Goal: Task Accomplishment & Management: Complete application form

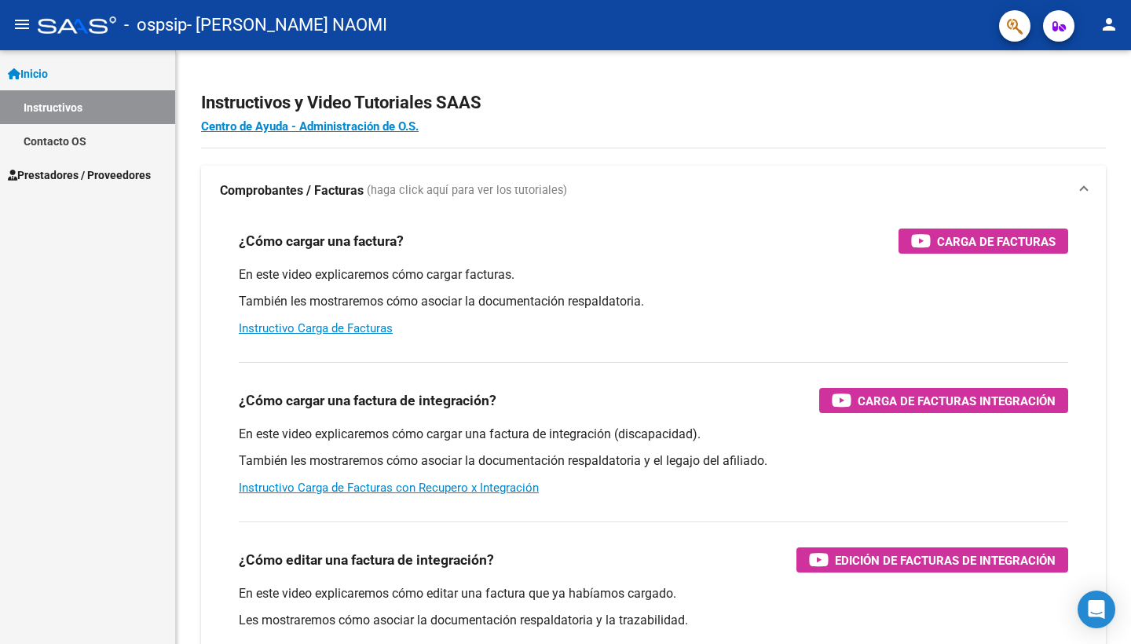
click at [134, 174] on span "Prestadores / Proveedores" at bounding box center [79, 174] width 143 height 17
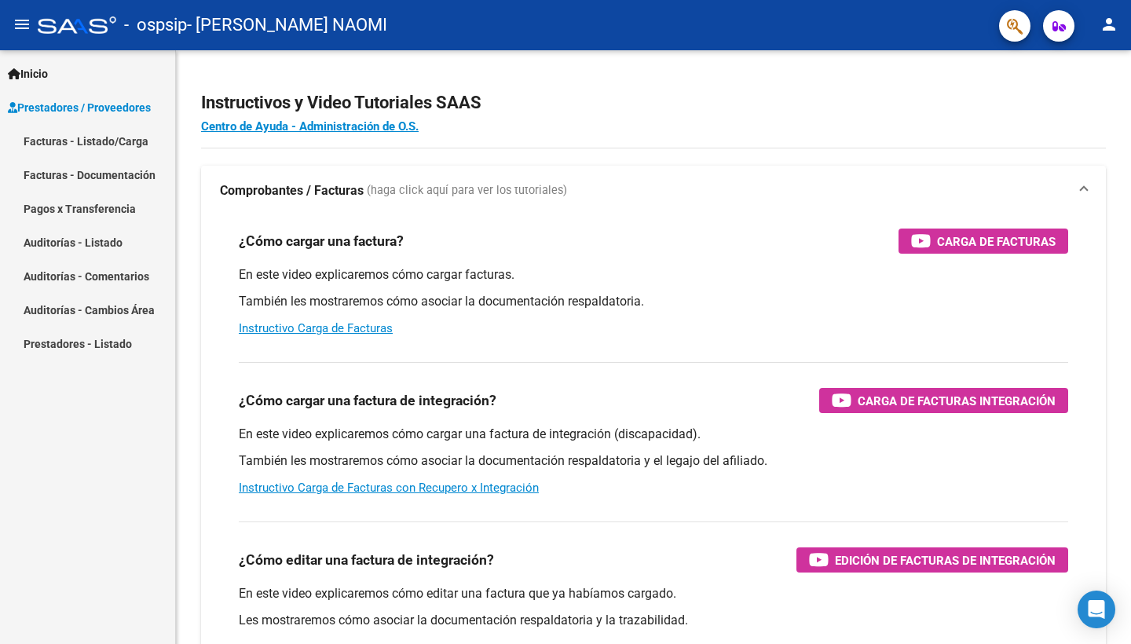
click at [137, 185] on link "Facturas - Documentación" at bounding box center [87, 175] width 175 height 34
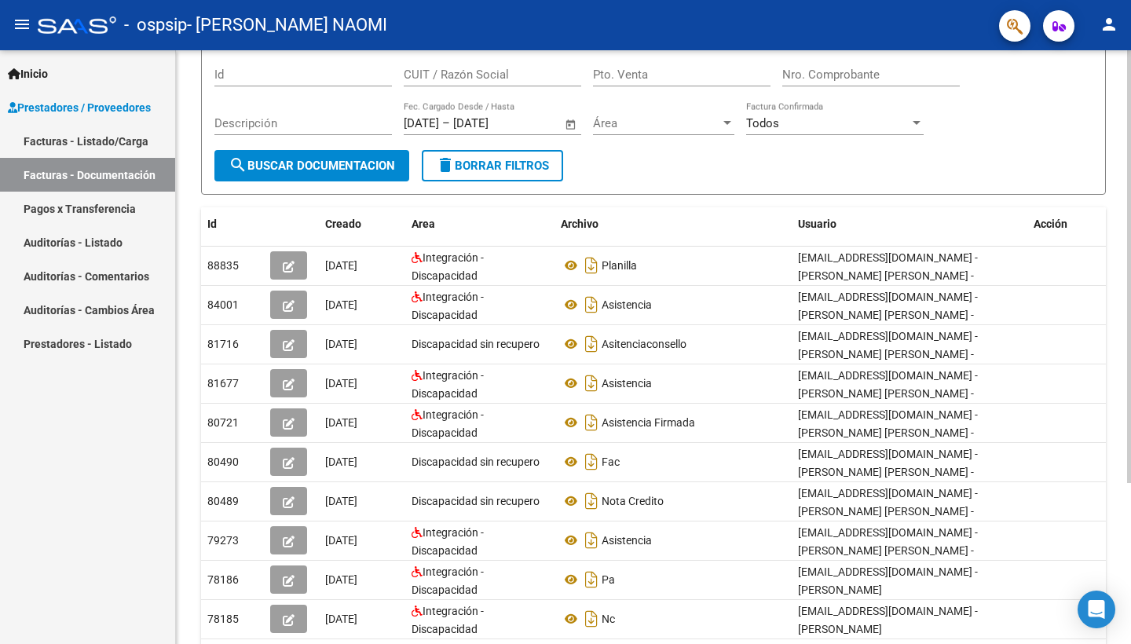
scroll to position [131, 0]
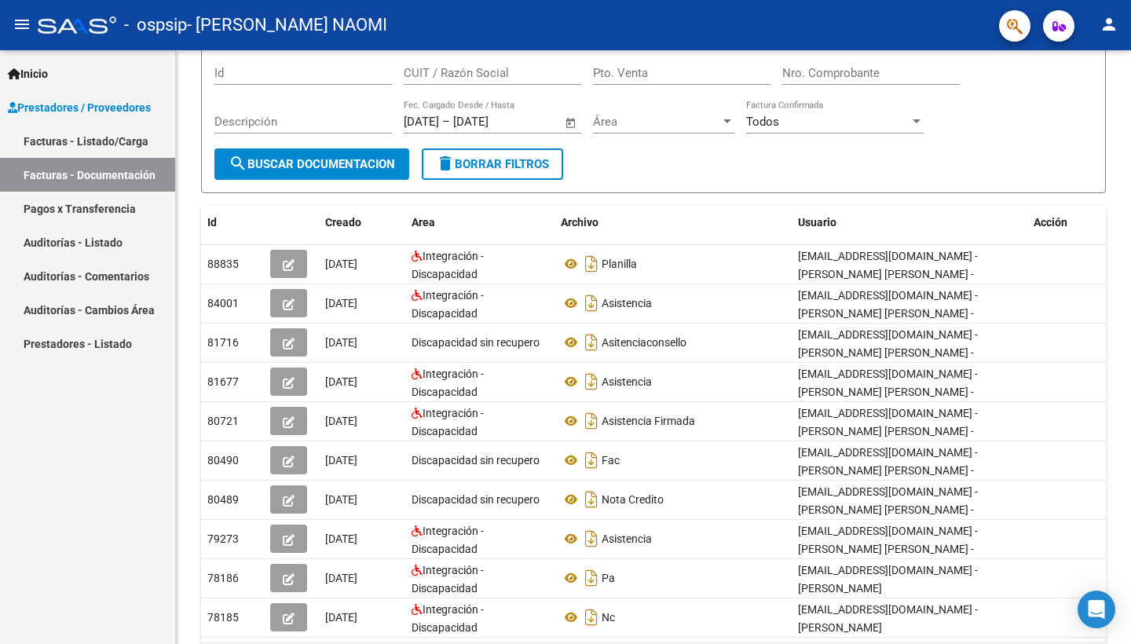
click at [130, 146] on link "Facturas - Listado/Carga" at bounding box center [87, 141] width 175 height 34
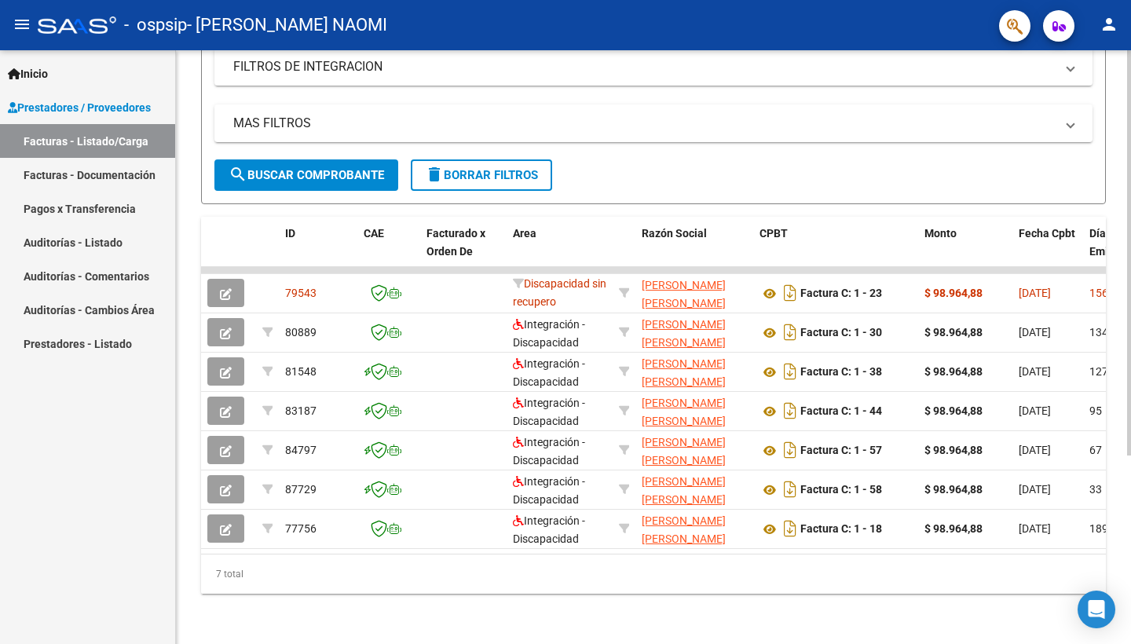
scroll to position [276, 0]
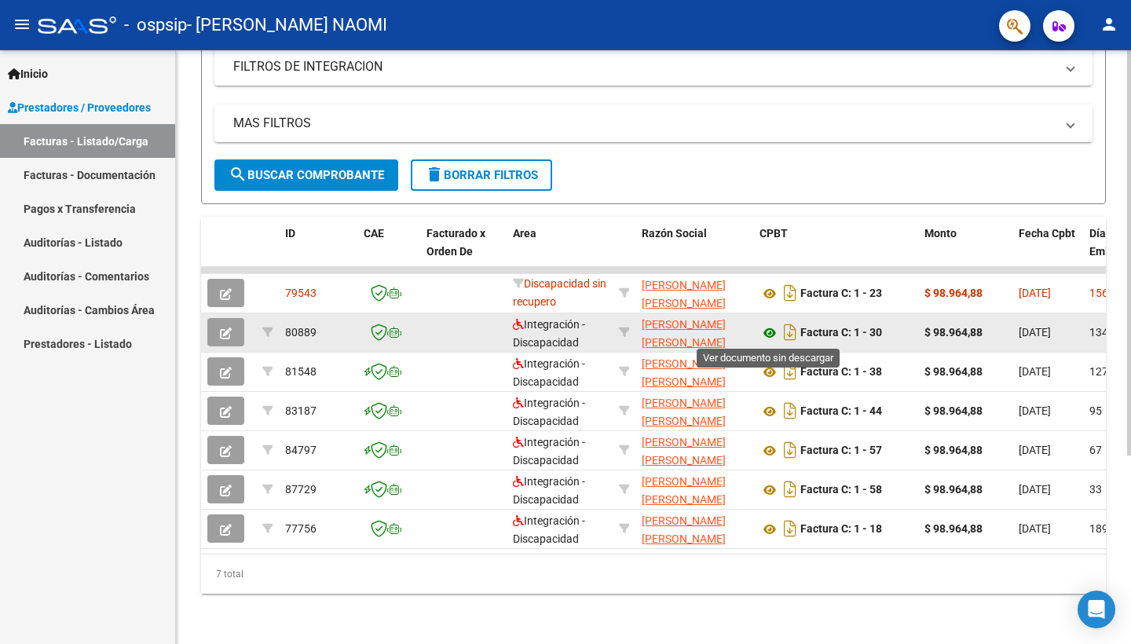
click at [771, 331] on icon at bounding box center [769, 333] width 20 height 19
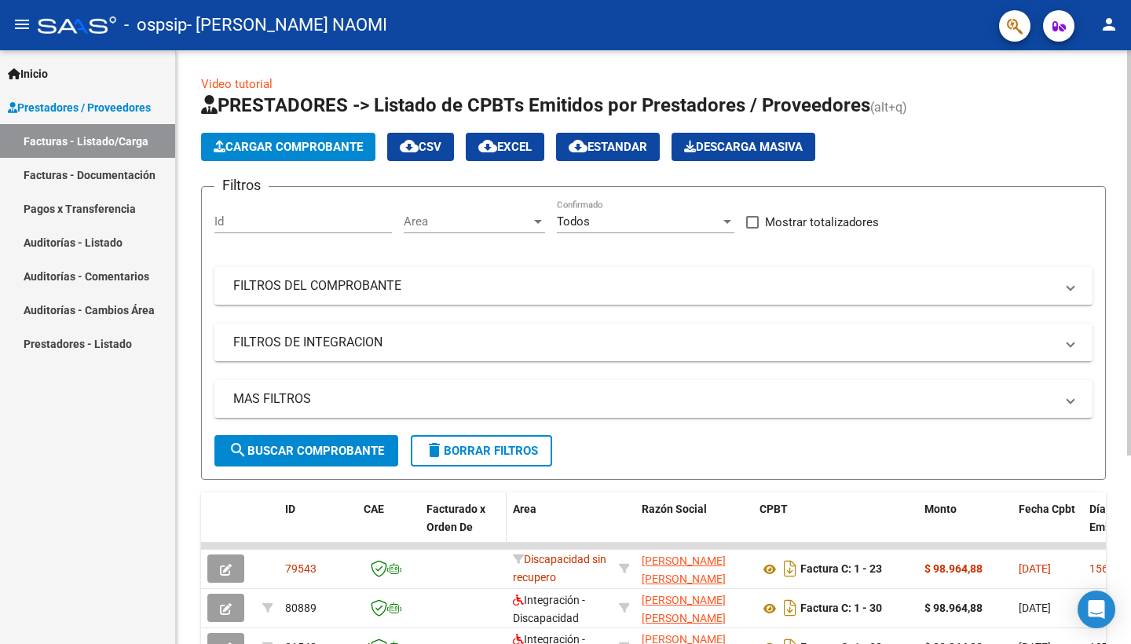
scroll to position [0, 0]
click at [350, 153] on span "Cargar Comprobante" at bounding box center [288, 147] width 149 height 14
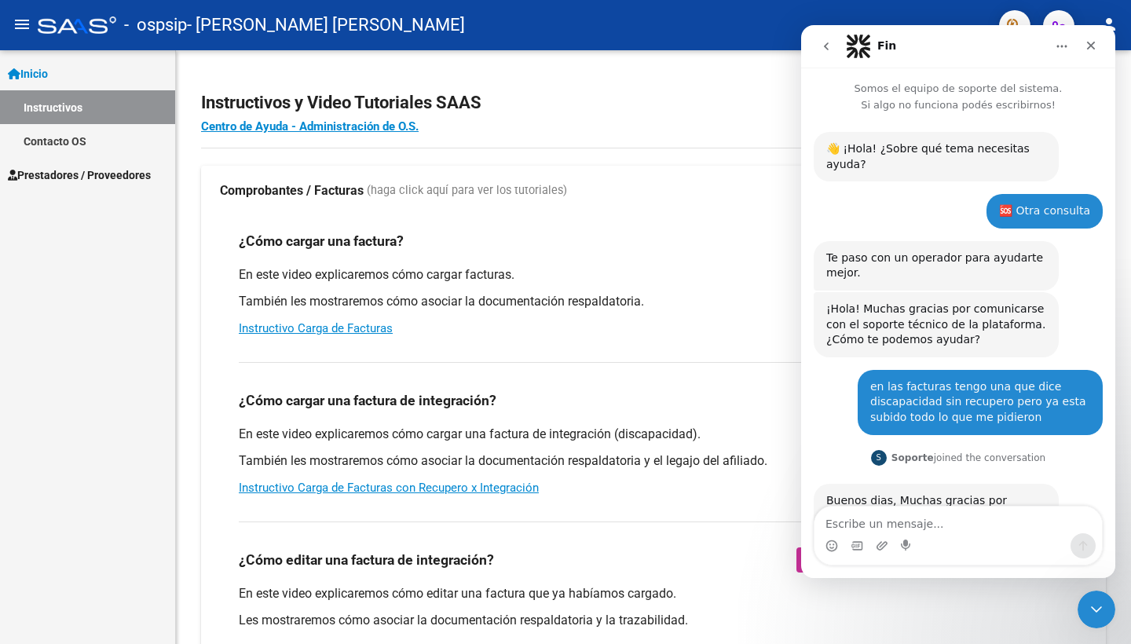
scroll to position [238, 0]
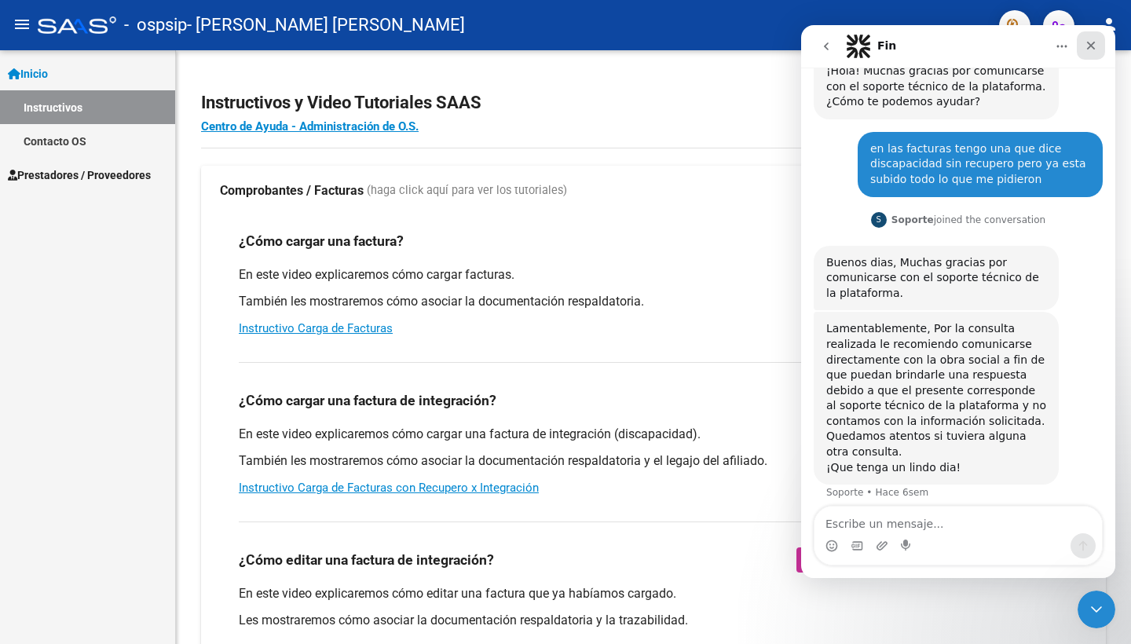
click at [1097, 47] on div "Cerrar" at bounding box center [1091, 45] width 28 height 28
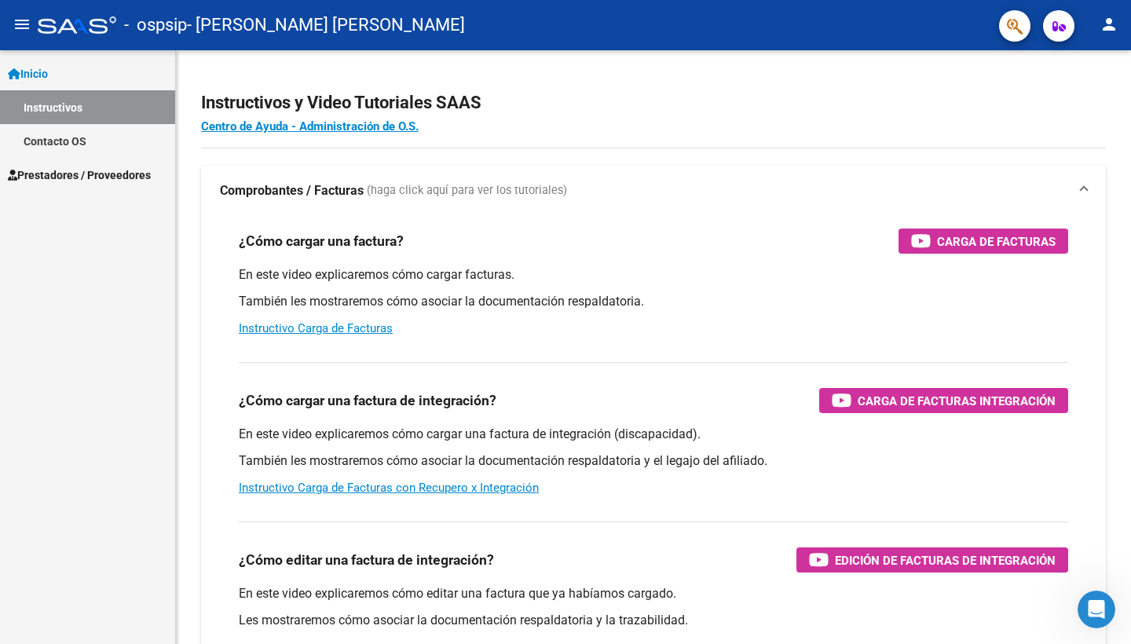
scroll to position [0, 0]
click at [62, 186] on link "Prestadores / Proveedores" at bounding box center [87, 175] width 175 height 34
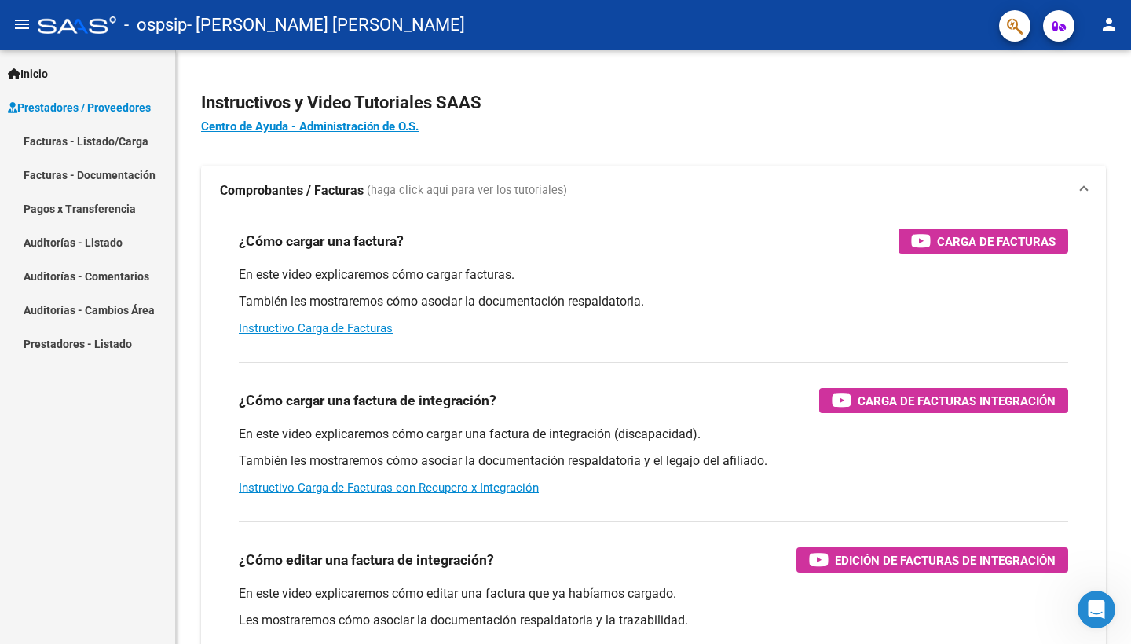
click at [71, 160] on link "Facturas - Documentación" at bounding box center [87, 175] width 175 height 34
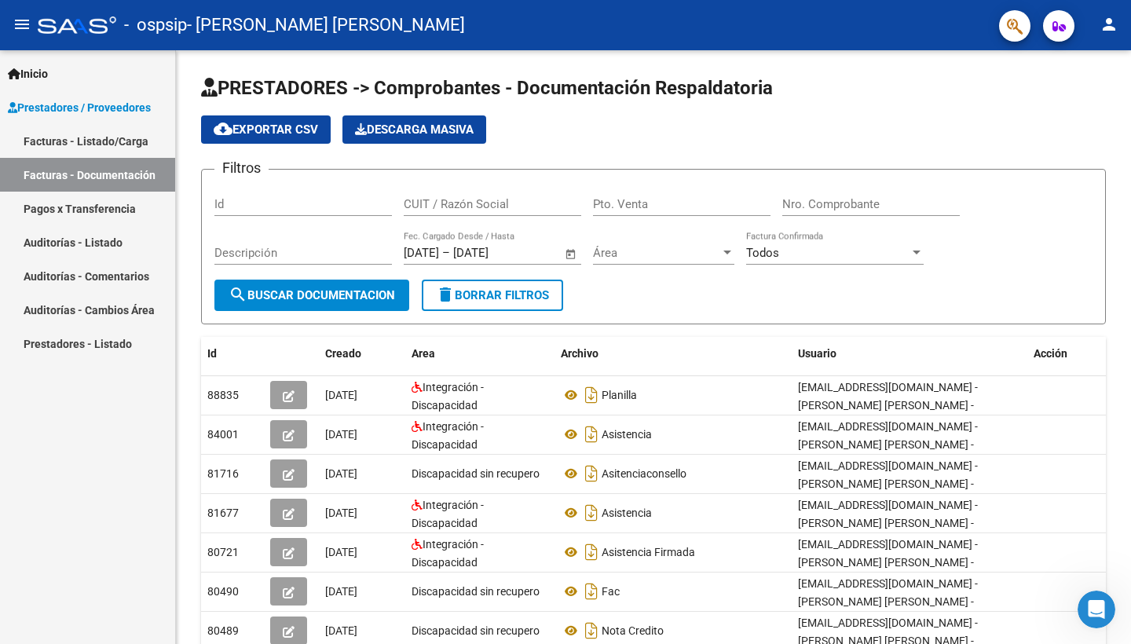
click at [70, 155] on link "Facturas - Listado/Carga" at bounding box center [87, 141] width 175 height 34
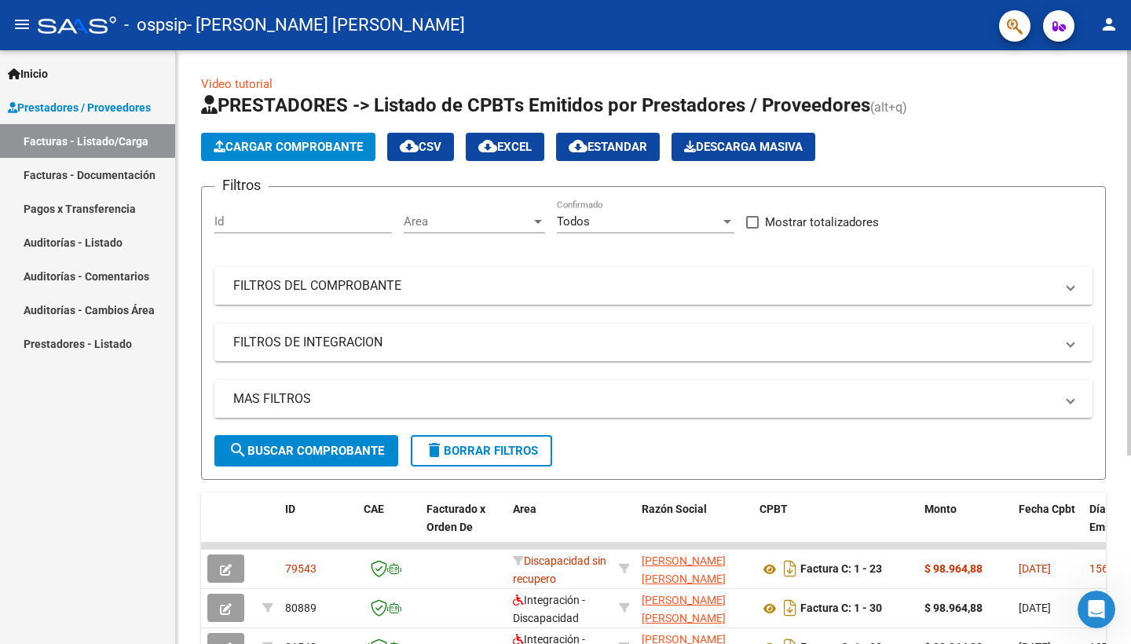
click at [298, 137] on button "Cargar Comprobante" at bounding box center [288, 147] width 174 height 28
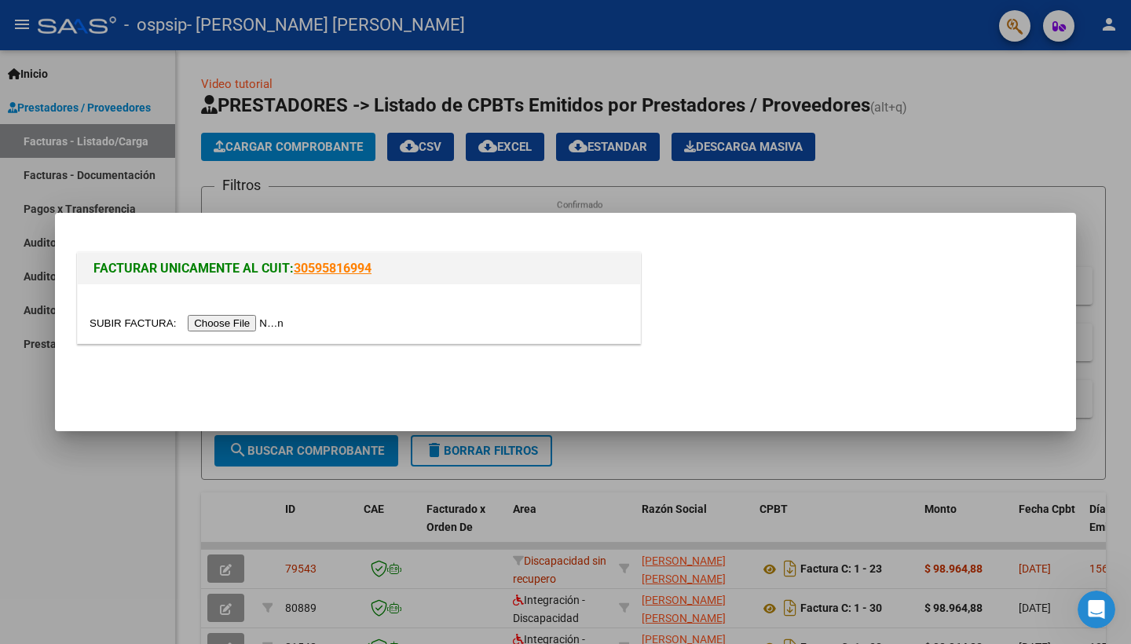
click at [254, 324] on input "file" at bounding box center [189, 323] width 199 height 16
click at [189, 325] on input "file" at bounding box center [189, 323] width 199 height 16
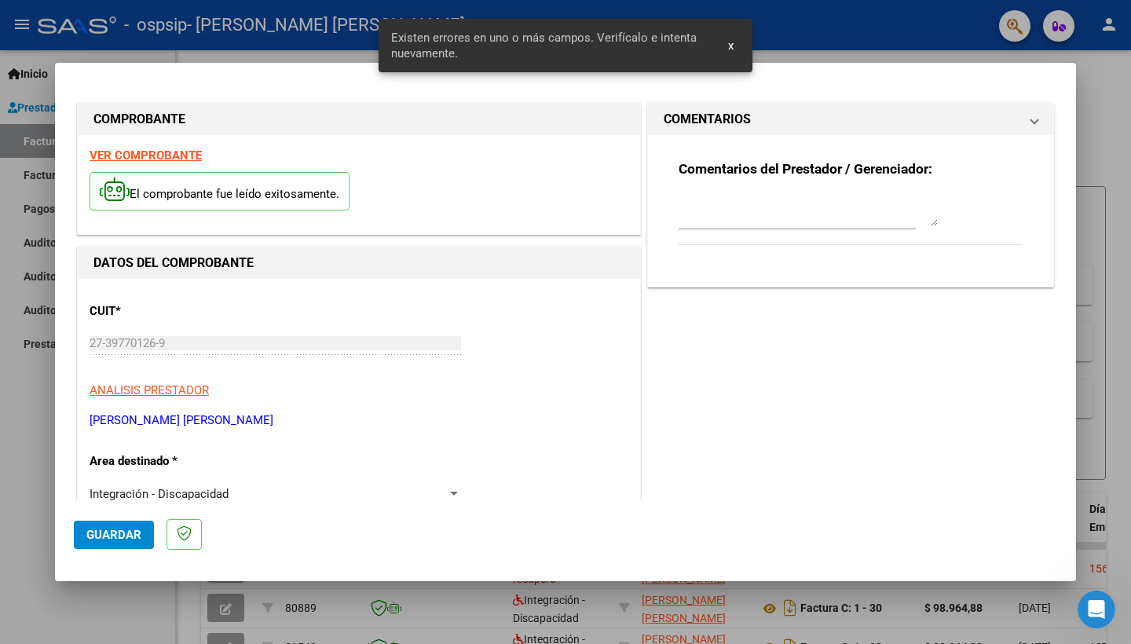
scroll to position [305, 0]
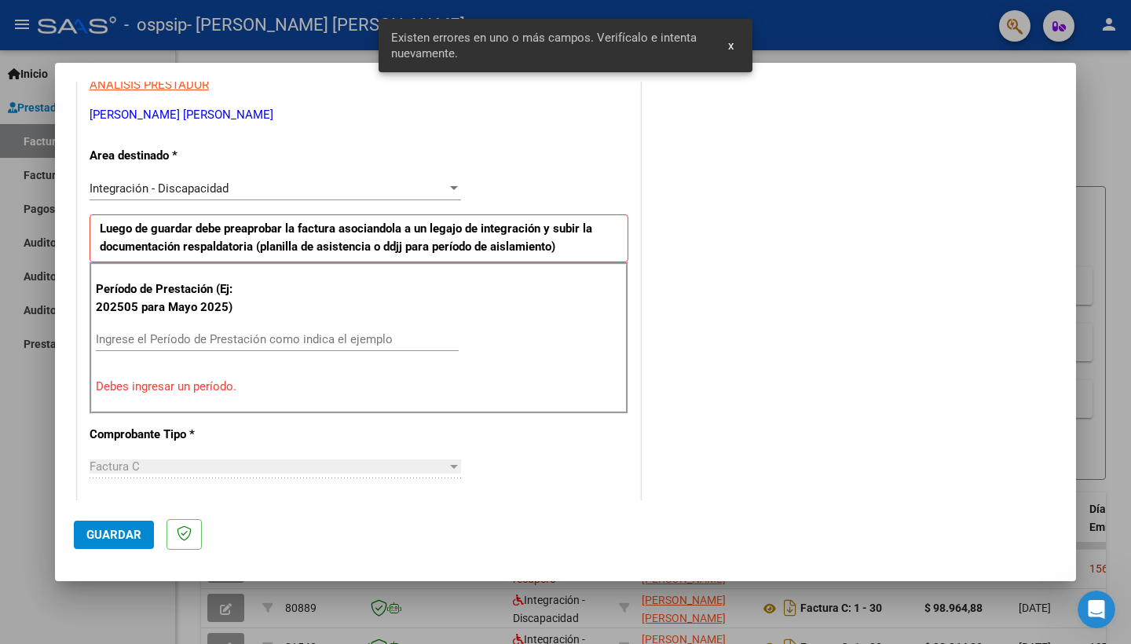
click at [396, 194] on div "Integración - Discapacidad Seleccionar Area" at bounding box center [275, 189] width 371 height 24
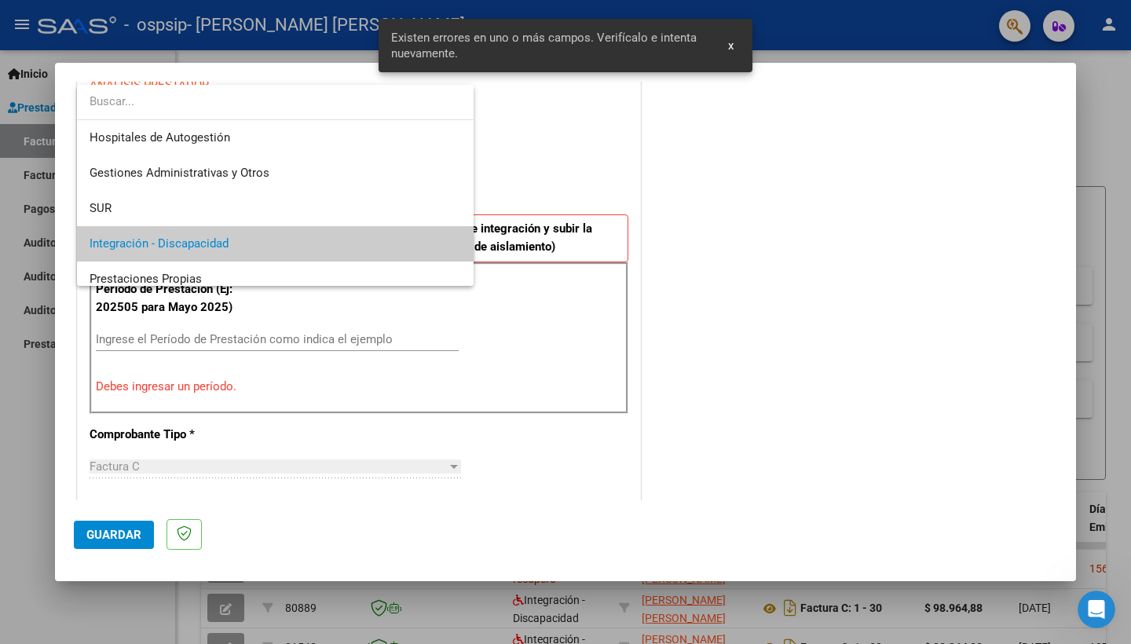
scroll to position [58, 0]
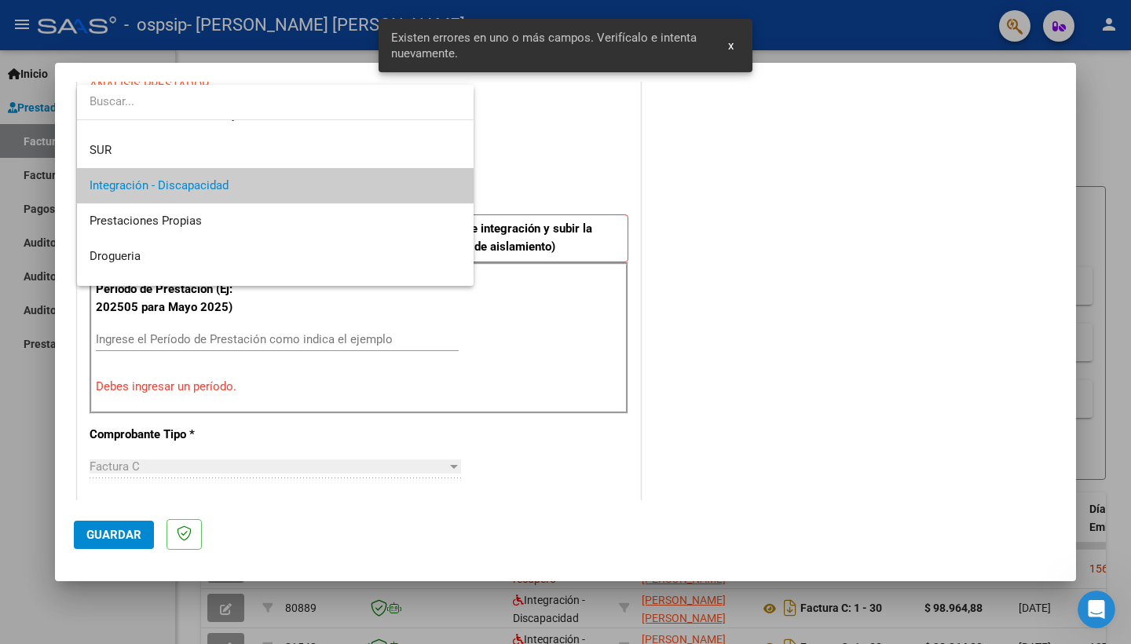
click at [560, 139] on div at bounding box center [565, 322] width 1131 height 644
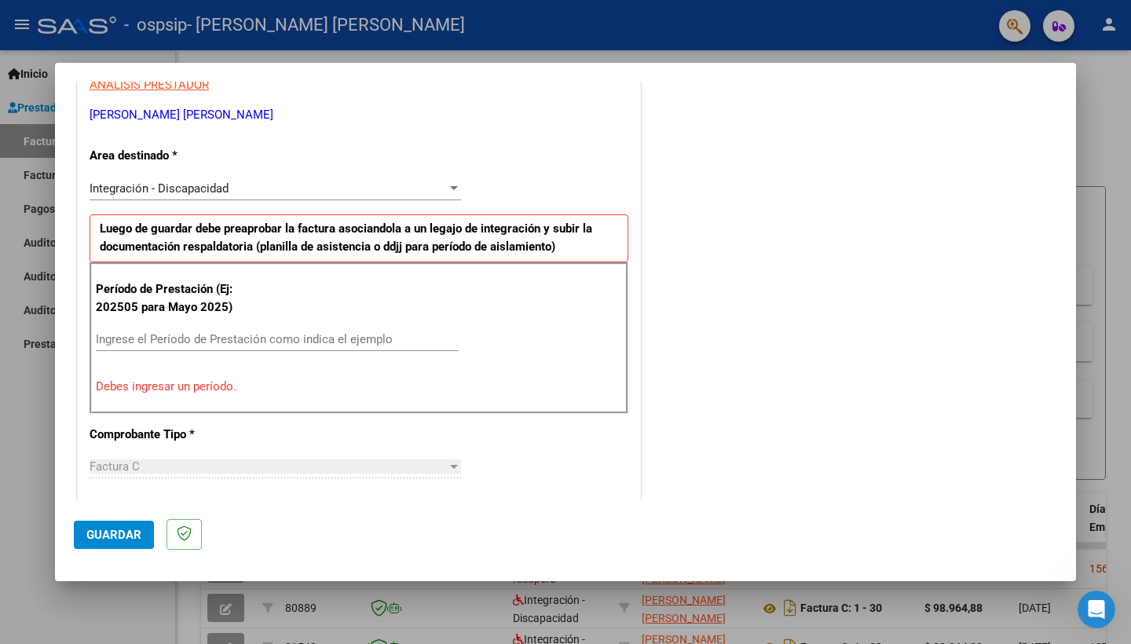
click at [373, 343] on div "Ingrese el Período de Prestación como indica el ejemplo" at bounding box center [277, 339] width 363 height 24
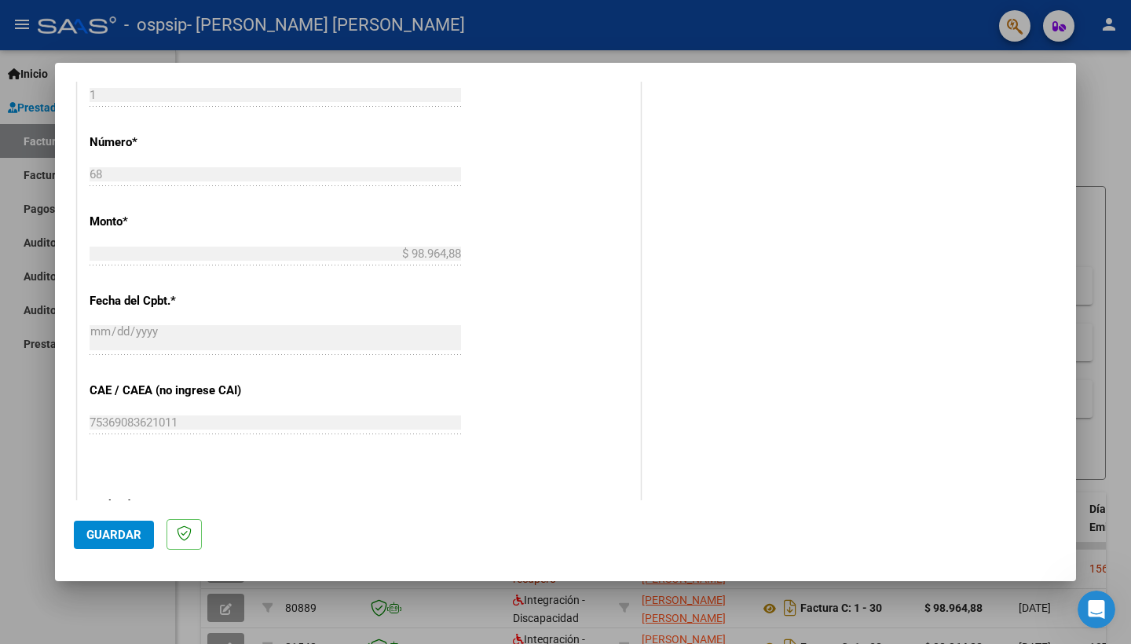
scroll to position [0, 0]
type input "202508"
click at [108, 539] on span "Guardar" at bounding box center [113, 535] width 55 height 14
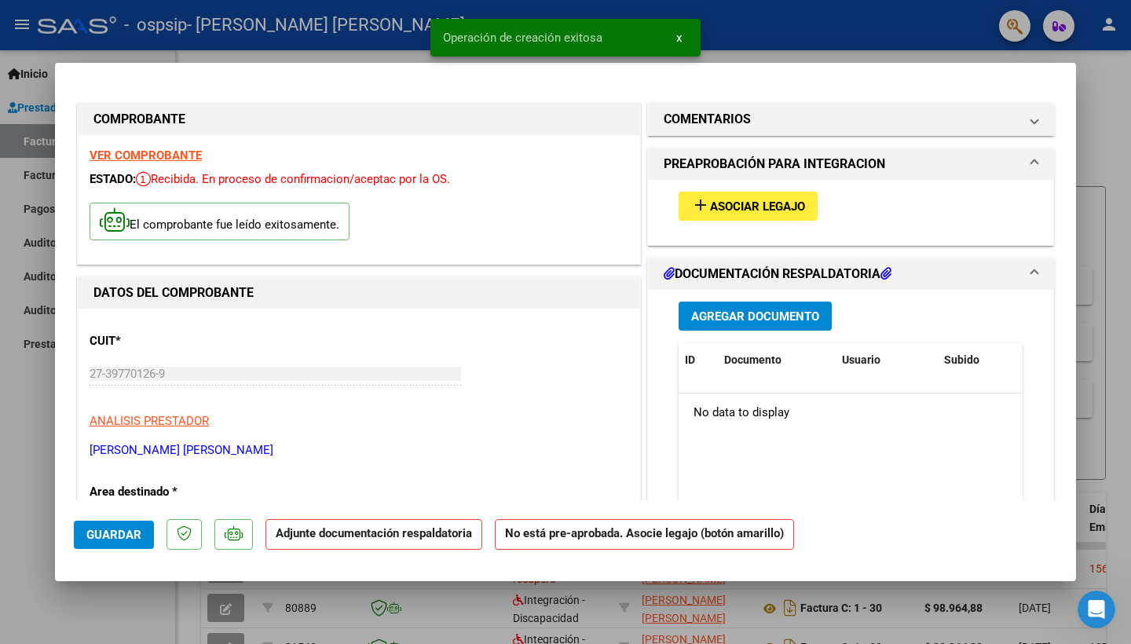
click at [790, 204] on span "Asociar Legajo" at bounding box center [757, 206] width 95 height 14
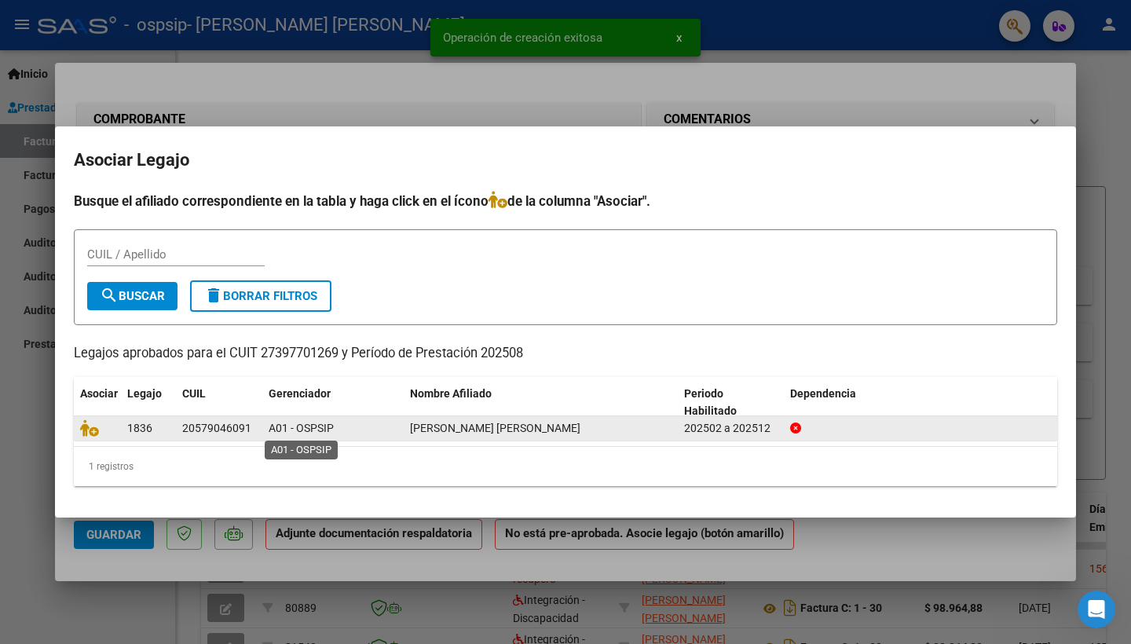
click at [294, 429] on span "A01 - OSPSIP" at bounding box center [301, 428] width 65 height 13
click at [86, 429] on icon at bounding box center [89, 427] width 19 height 17
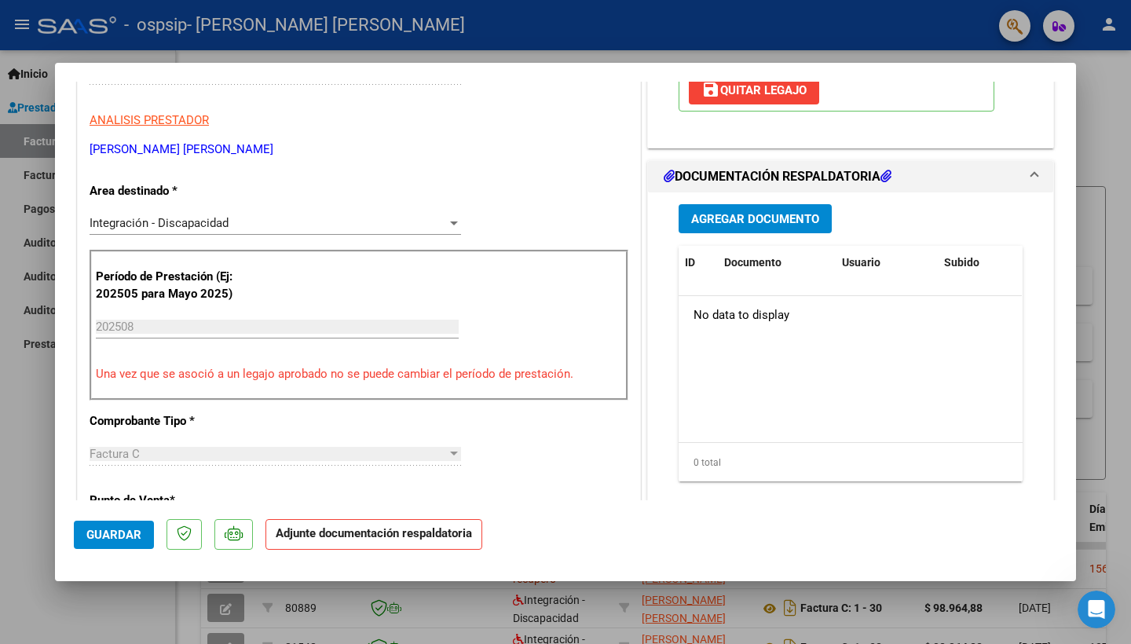
scroll to position [302, 0]
click at [778, 223] on span "Agregar Documento" at bounding box center [755, 218] width 128 height 14
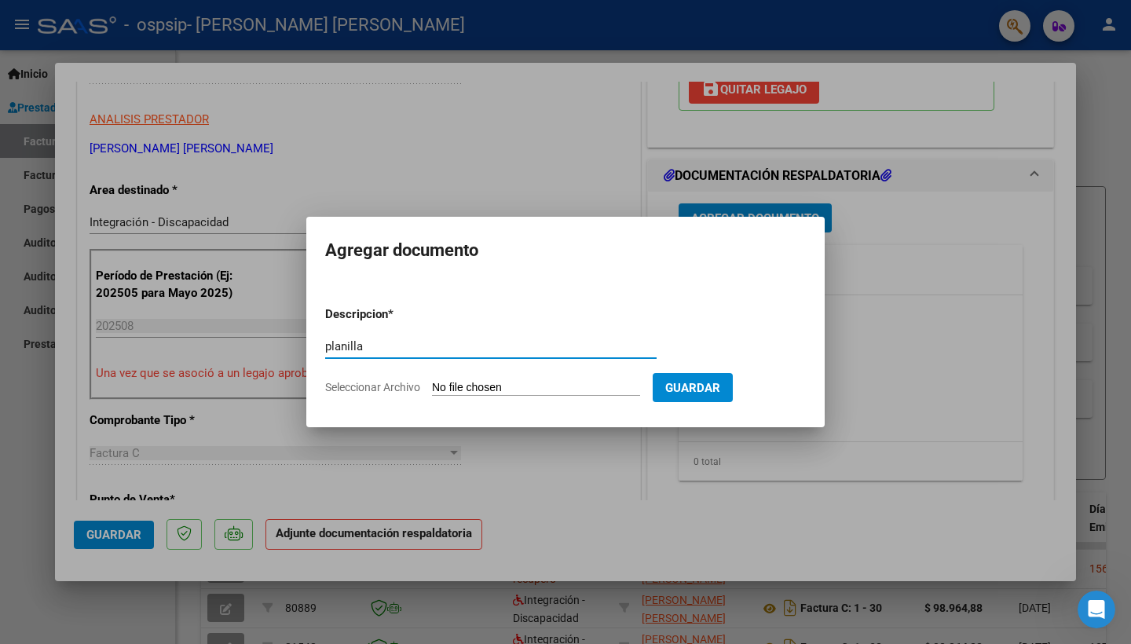
type input "planilla"
click at [572, 390] on input "Seleccionar Archivo" at bounding box center [536, 388] width 208 height 15
type input "C:\fakepath\gianbur.pdf"
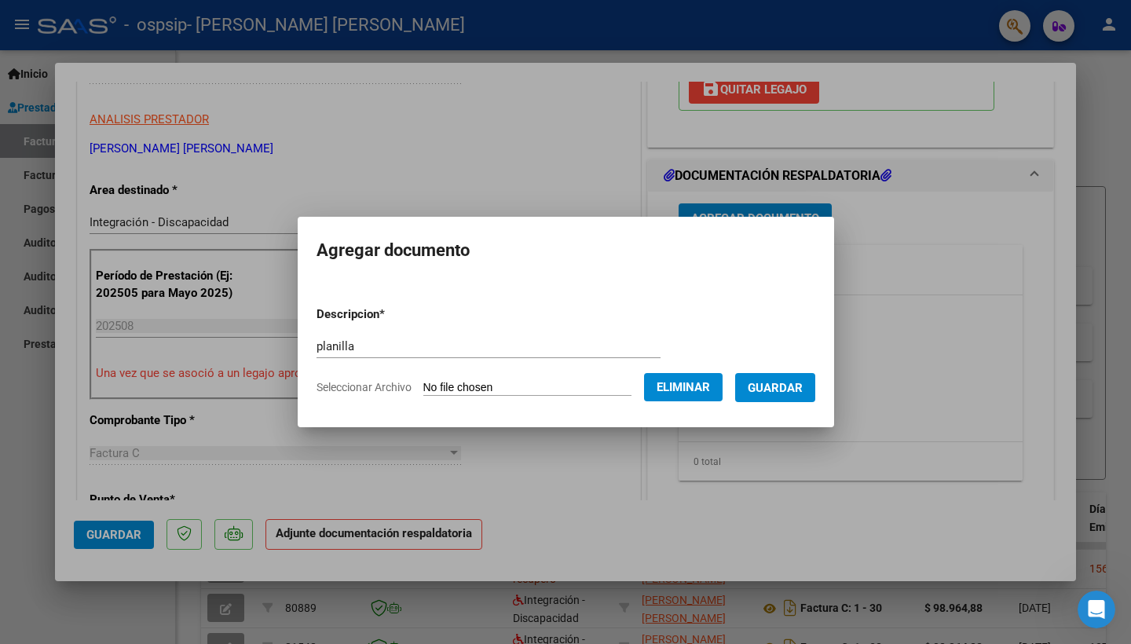
click at [803, 387] on span "Guardar" at bounding box center [775, 388] width 55 height 14
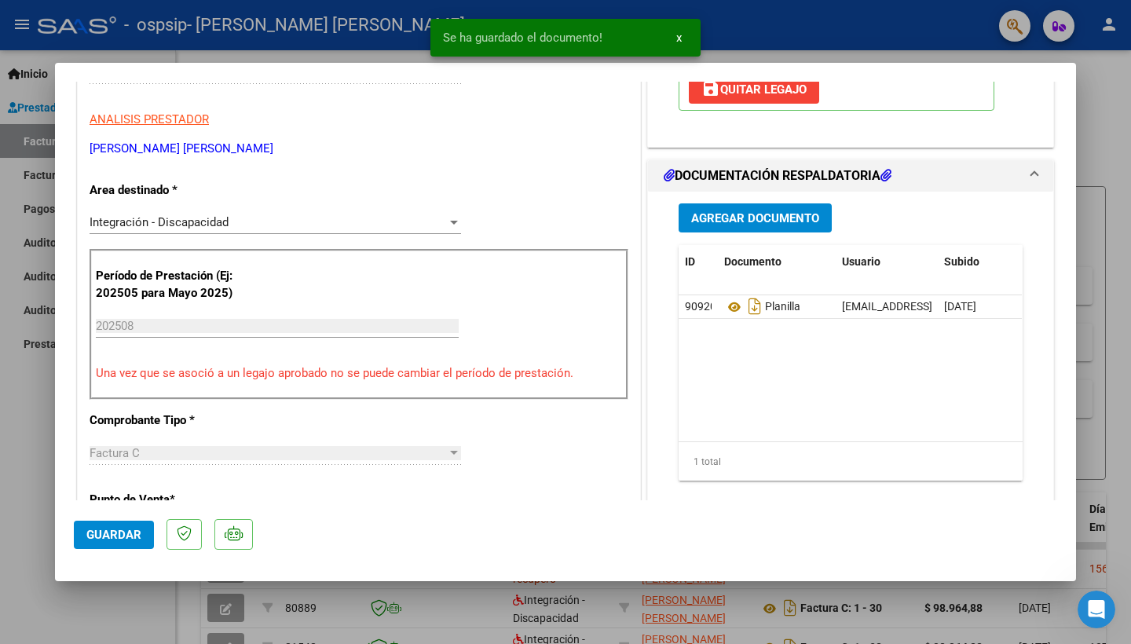
click at [116, 532] on span "Guardar" at bounding box center [113, 535] width 55 height 14
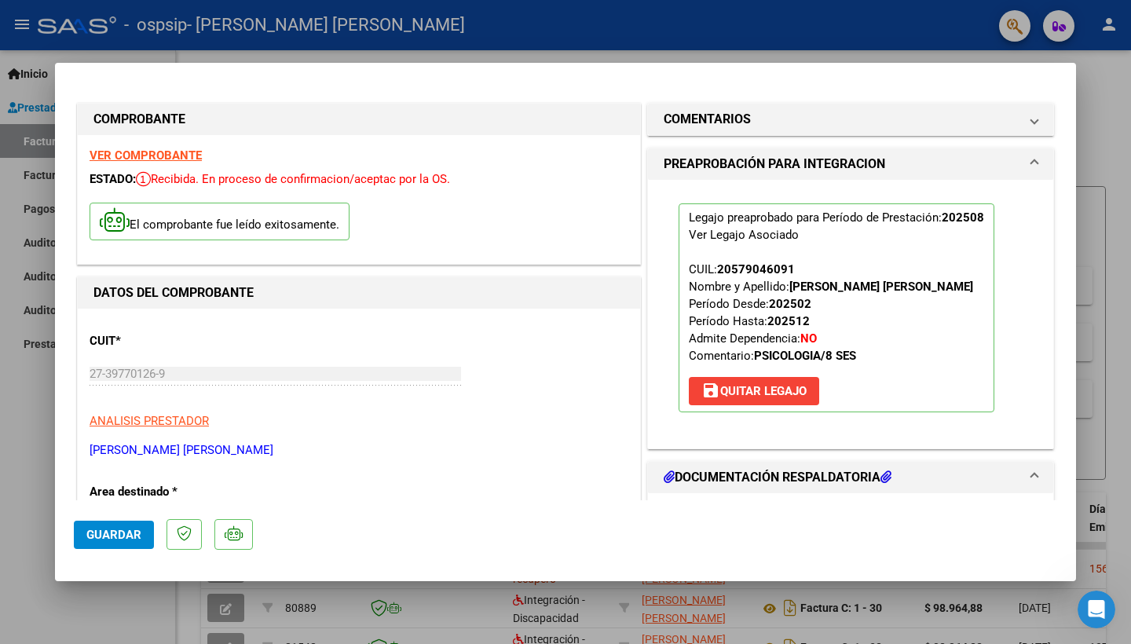
scroll to position [0, 0]
click at [103, 537] on span "Guardar" at bounding box center [113, 535] width 55 height 14
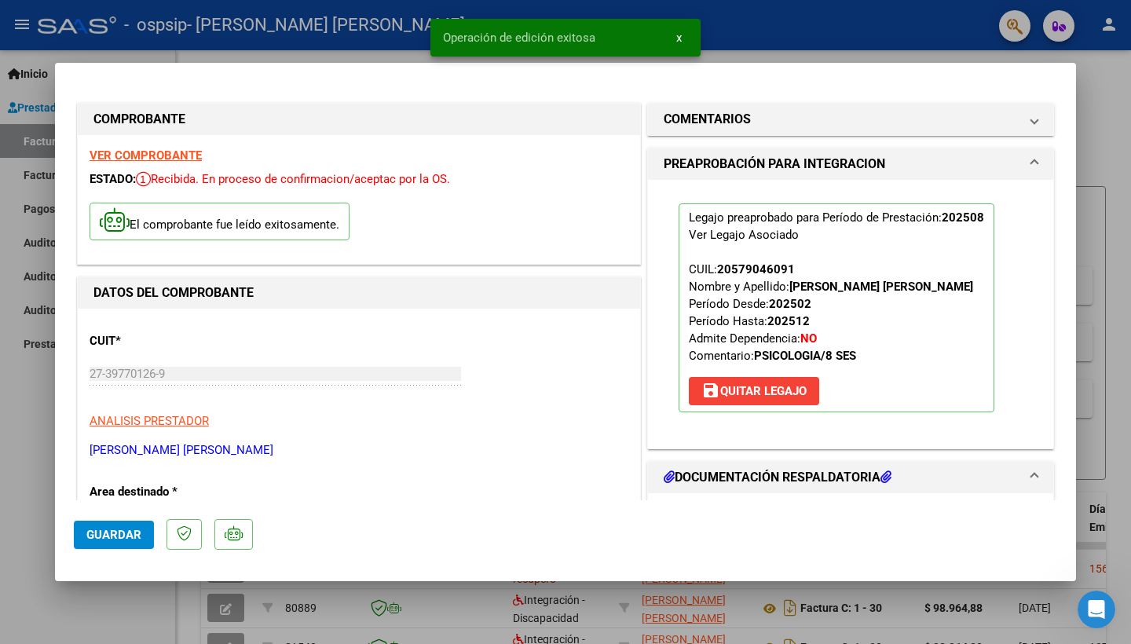
click at [298, 60] on div at bounding box center [565, 322] width 1131 height 644
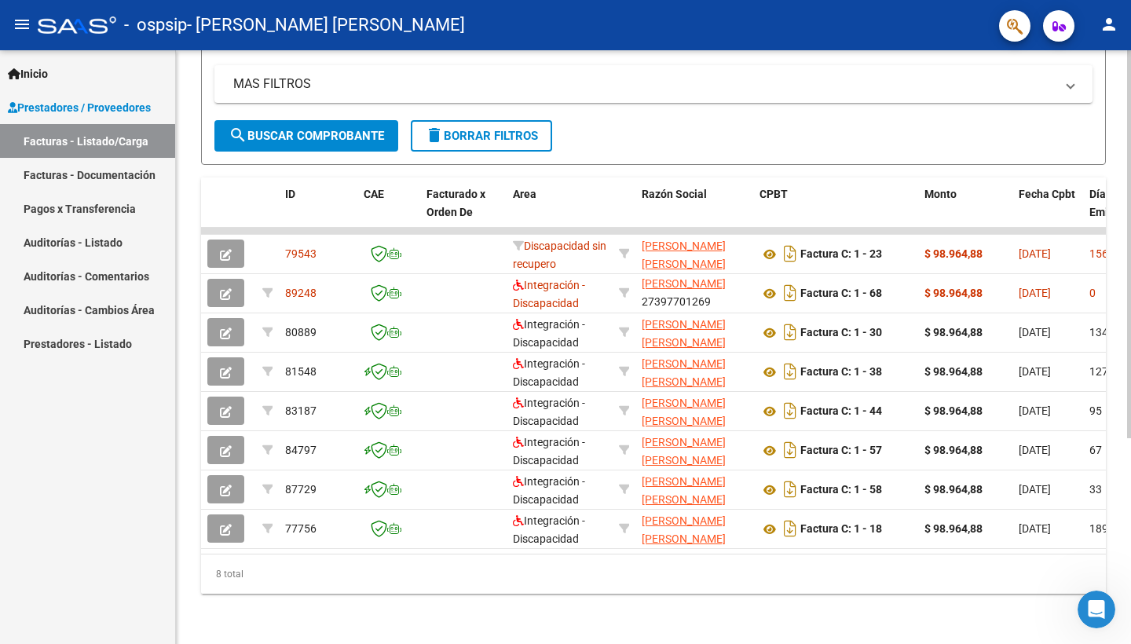
scroll to position [315, 0]
